Goal: Task Accomplishment & Management: Manage account settings

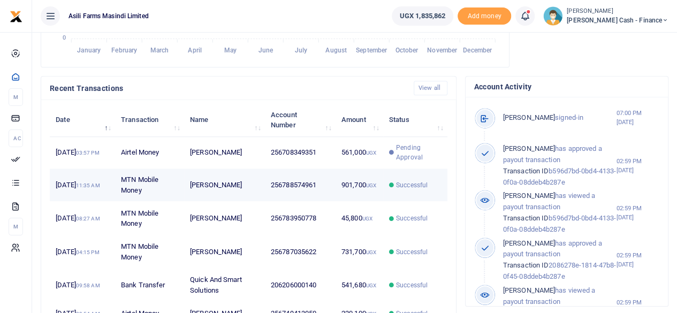
scroll to position [321, 0]
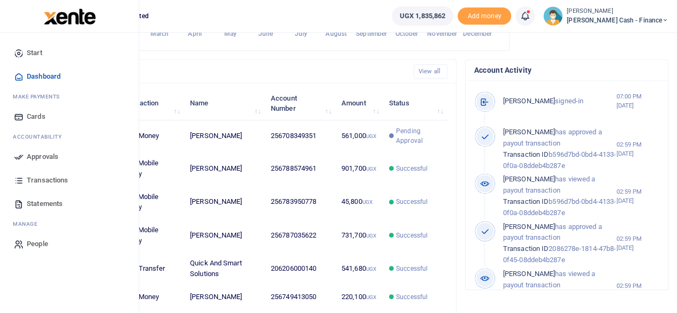
click at [36, 158] on span "Approvals" at bounding box center [43, 156] width 32 height 11
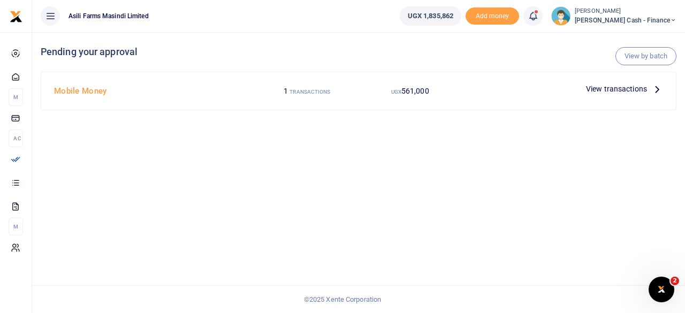
click at [649, 90] on p "View transactions" at bounding box center [624, 89] width 77 height 12
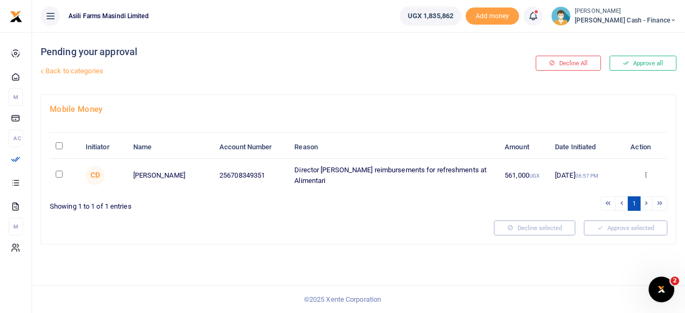
click at [57, 149] on input "\a \a : activate to sort column descending" at bounding box center [59, 145] width 7 height 7
checkbox input "true"
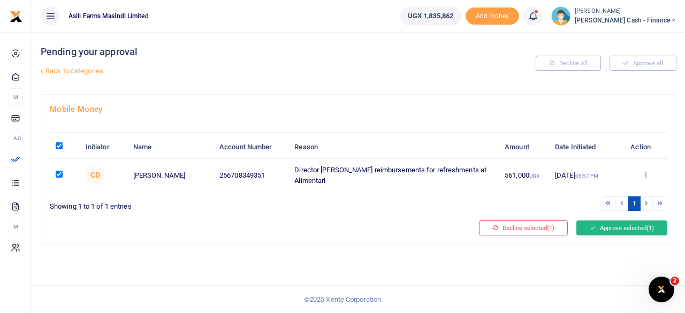
click at [634, 231] on button "Approve selected (1)" at bounding box center [621, 228] width 91 height 15
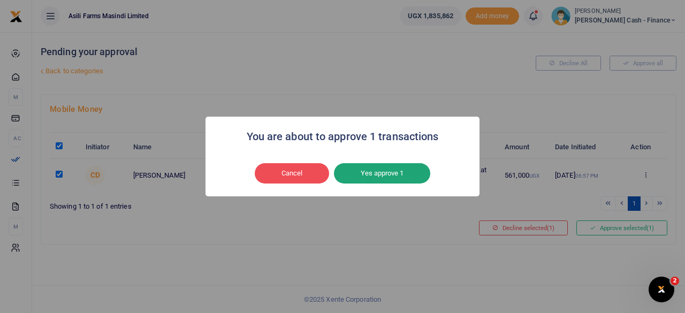
click at [376, 178] on button "Yes approve 1" at bounding box center [382, 173] width 96 height 20
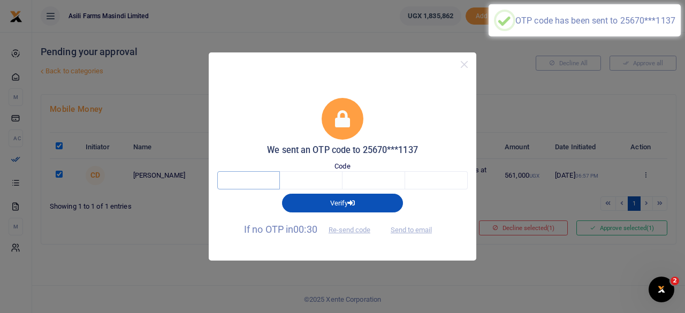
click at [254, 182] on input "text" at bounding box center [248, 180] width 63 height 18
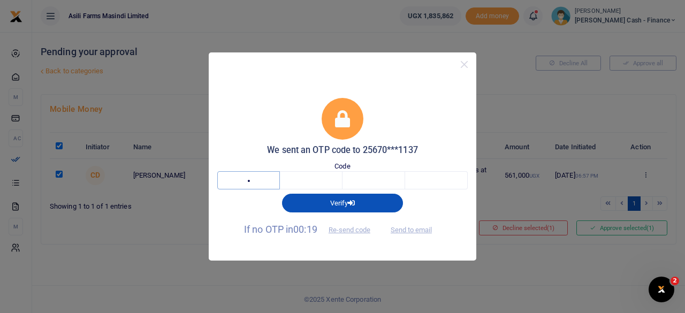
type input "9"
type input "4"
type input "6"
type input "0"
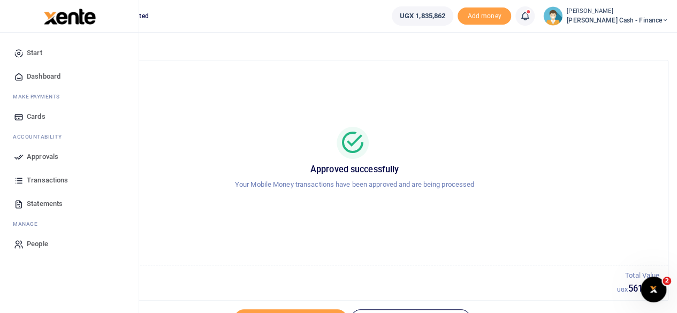
click at [23, 147] on link "Approvals" at bounding box center [69, 157] width 121 height 24
click at [28, 152] on span "Approvals" at bounding box center [43, 156] width 32 height 11
click at [45, 157] on span "Approvals" at bounding box center [43, 156] width 32 height 11
